Goal: Task Accomplishment & Management: Use online tool/utility

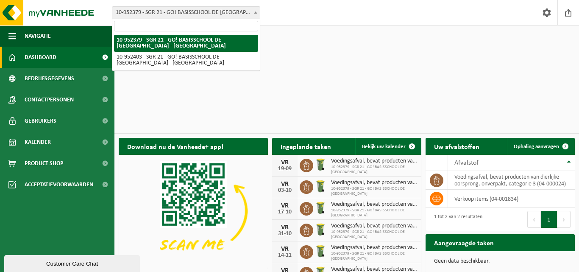
click at [258, 14] on span at bounding box center [255, 12] width 8 height 11
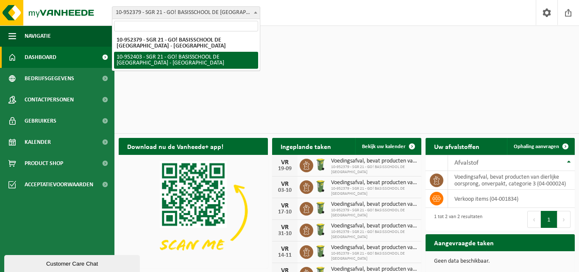
select select "143358"
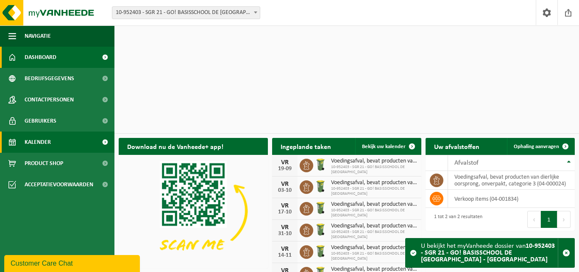
click at [47, 143] on span "Kalender" at bounding box center [38, 141] width 26 height 21
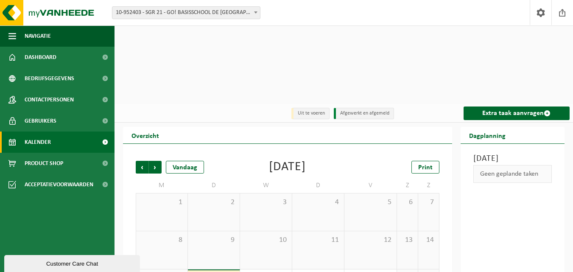
scroll to position [42, 0]
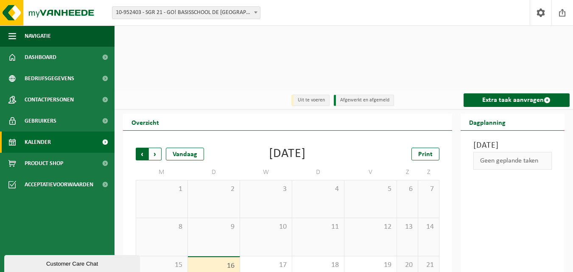
click at [158, 148] on span "Volgende" at bounding box center [155, 154] width 13 height 13
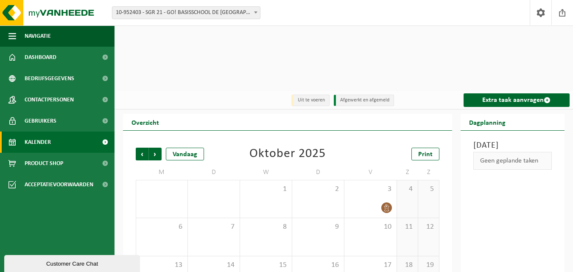
click at [158, 148] on span "Volgende" at bounding box center [155, 154] width 13 height 13
click at [137, 148] on span "Vorige" at bounding box center [142, 154] width 13 height 13
click at [425, 148] on link "Print" at bounding box center [425, 154] width 28 height 13
click at [143, 148] on span "Vorige" at bounding box center [142, 154] width 13 height 13
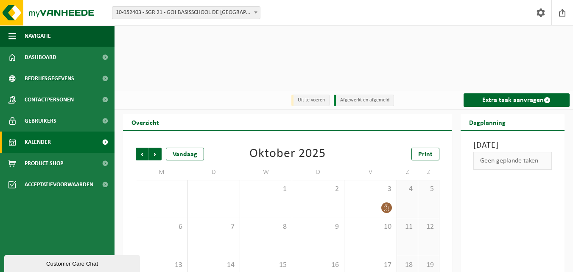
click at [444, 131] on div "Vorige Volgende Vandaag Oktober 2025 Print M D W D V Z Z 29 30 1 2 3 4 5 6 7 8 …" at bounding box center [287, 231] width 329 height 201
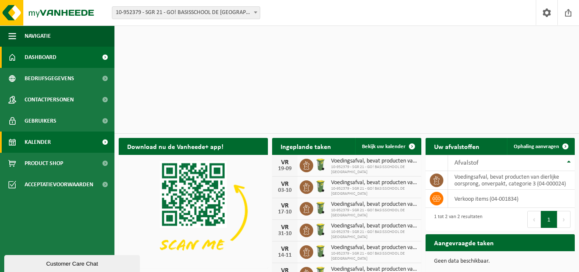
click at [51, 145] on link "Kalender" at bounding box center [57, 141] width 114 height 21
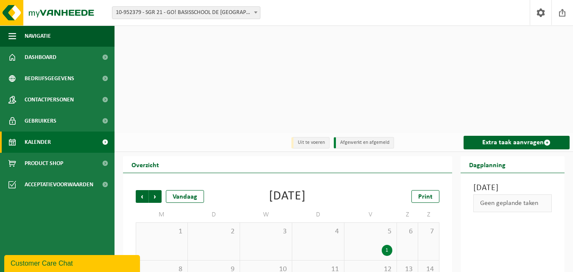
click at [254, 12] on span at bounding box center [255, 12] width 8 height 11
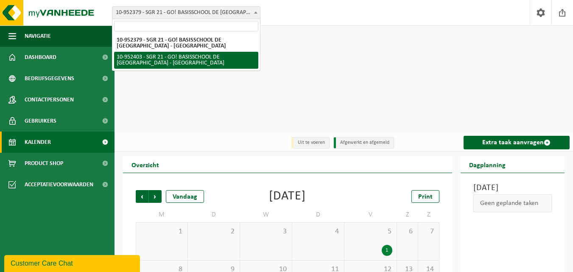
select select "143358"
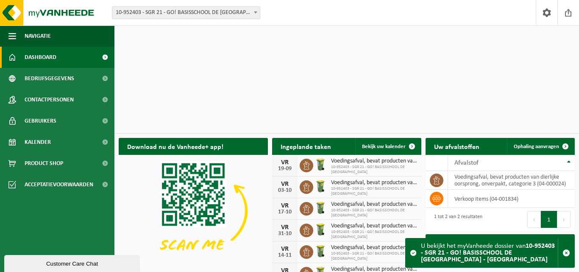
click at [255, 13] on b at bounding box center [255, 12] width 3 height 2
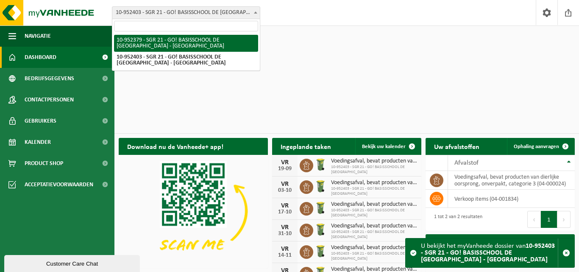
select select "143353"
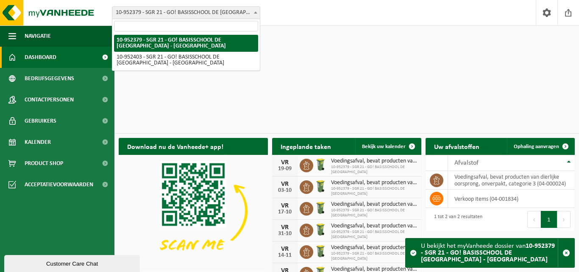
click at [210, 16] on span "10-952379 - SGR 21 - GO! BASISSCHOOL DE [GEOGRAPHIC_DATA] - [GEOGRAPHIC_DATA]" at bounding box center [186, 13] width 148 height 12
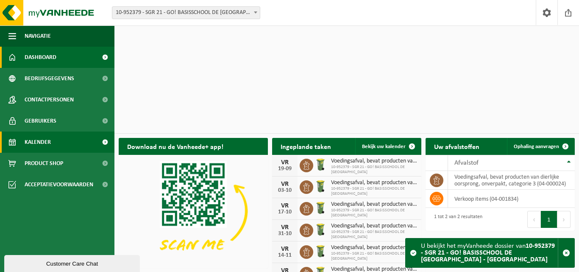
click at [39, 140] on span "Kalender" at bounding box center [38, 141] width 26 height 21
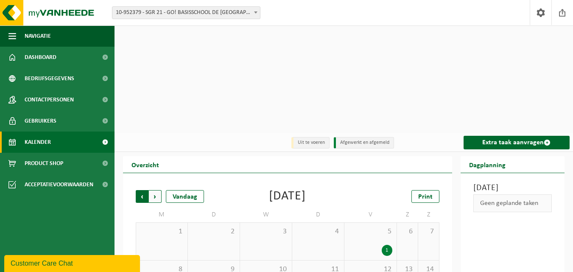
click at [154, 190] on span "Volgende" at bounding box center [155, 196] width 13 height 13
click at [310, 137] on li "Uit te voeren" at bounding box center [310, 142] width 38 height 11
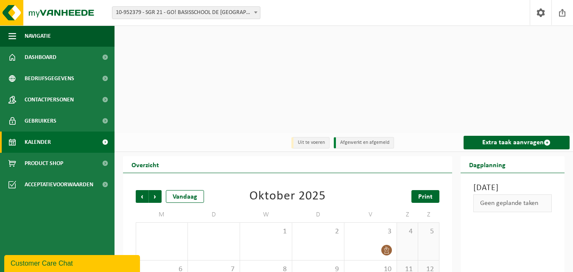
click at [423, 193] on span "Print" at bounding box center [425, 196] width 14 height 7
click at [368, 137] on li "Afgewerkt en afgemeld" at bounding box center [364, 142] width 60 height 11
click at [316, 137] on li "Uit te voeren" at bounding box center [310, 142] width 38 height 11
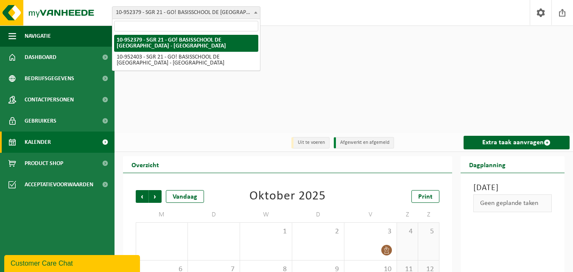
click at [242, 9] on span "10-952379 - SGR 21 - GO! BASISSCHOOL DE [GEOGRAPHIC_DATA] - [GEOGRAPHIC_DATA]" at bounding box center [186, 13] width 148 height 12
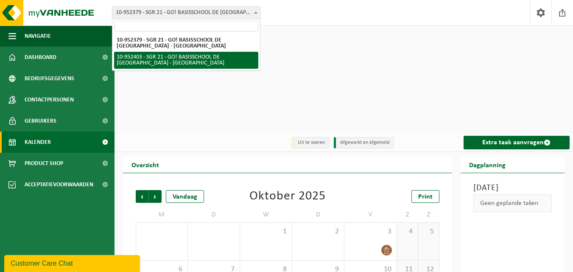
select select "143358"
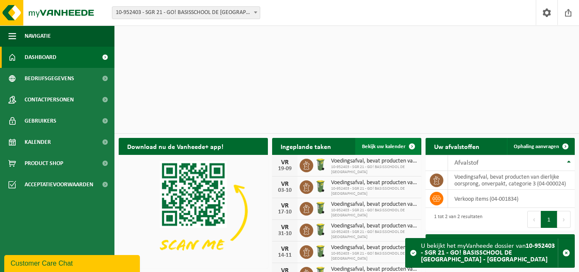
click at [415, 138] on span at bounding box center [412, 146] width 17 height 17
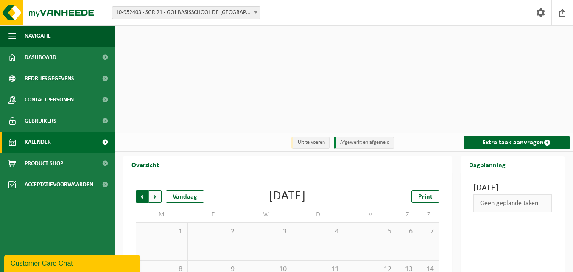
click at [155, 190] on span "Volgende" at bounding box center [155, 196] width 13 height 13
click at [140, 190] on span "Vorige" at bounding box center [142, 196] width 13 height 13
click at [154, 190] on span "Volgende" at bounding box center [155, 196] width 13 height 13
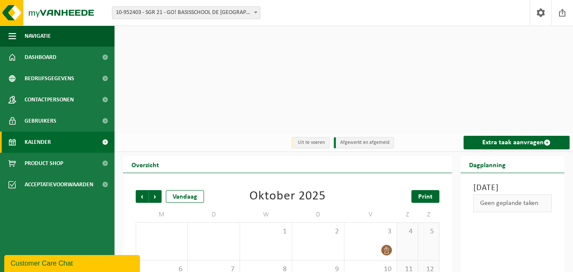
click at [431, 193] on span "Print" at bounding box center [425, 196] width 14 height 7
